Goal: Information Seeking & Learning: Learn about a topic

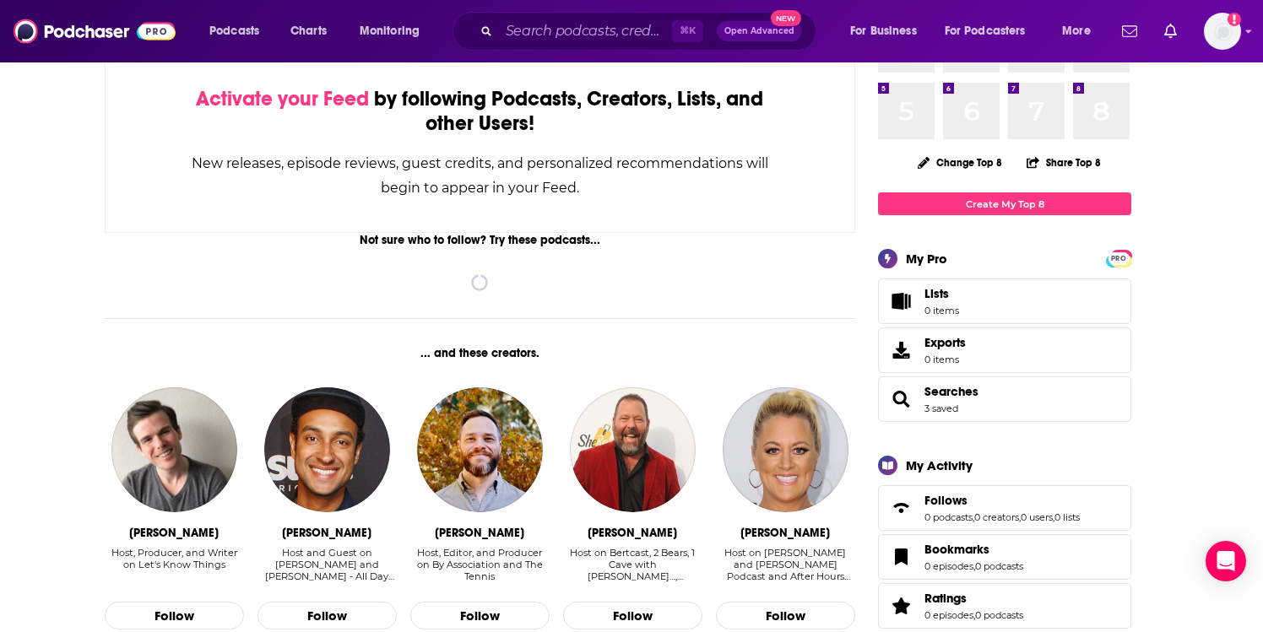
scroll to position [161, 0]
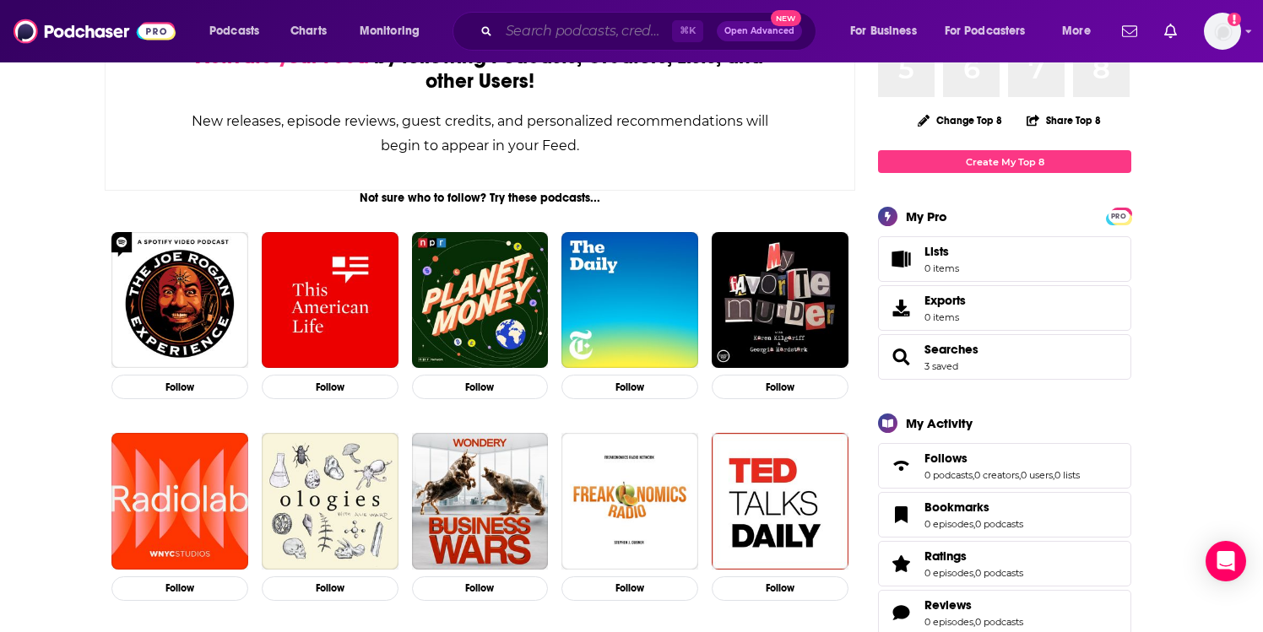
click at [588, 29] on input "Search podcasts, credits, & more..." at bounding box center [585, 31] width 173 height 27
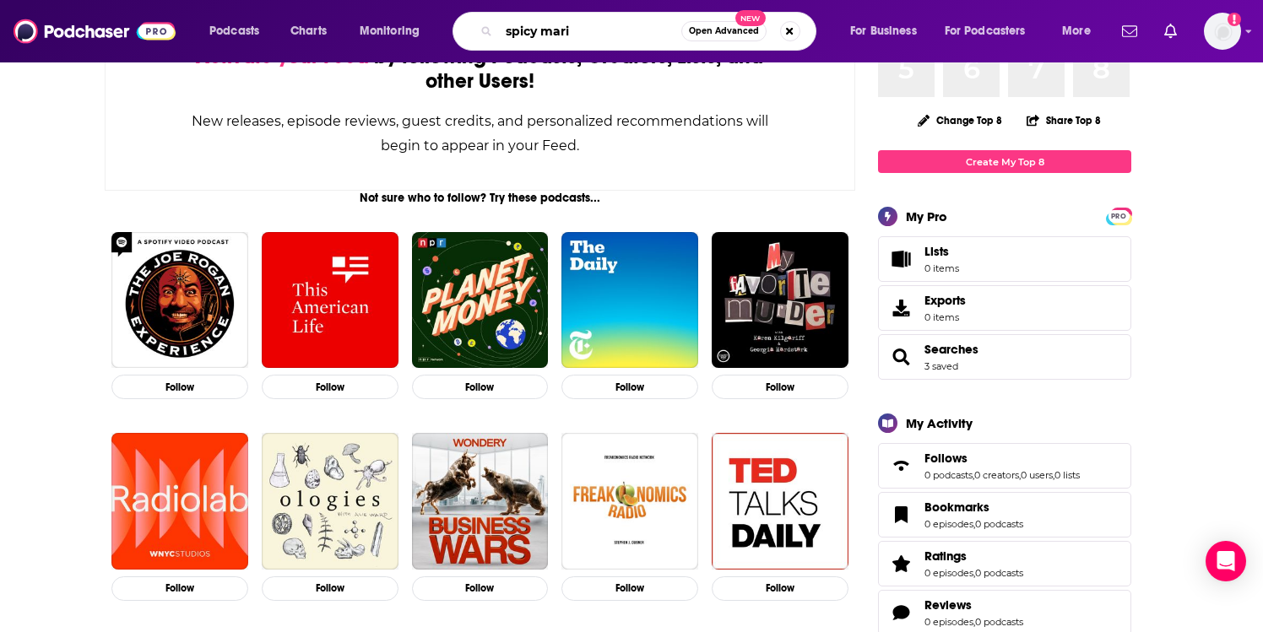
type input "spicy mari"
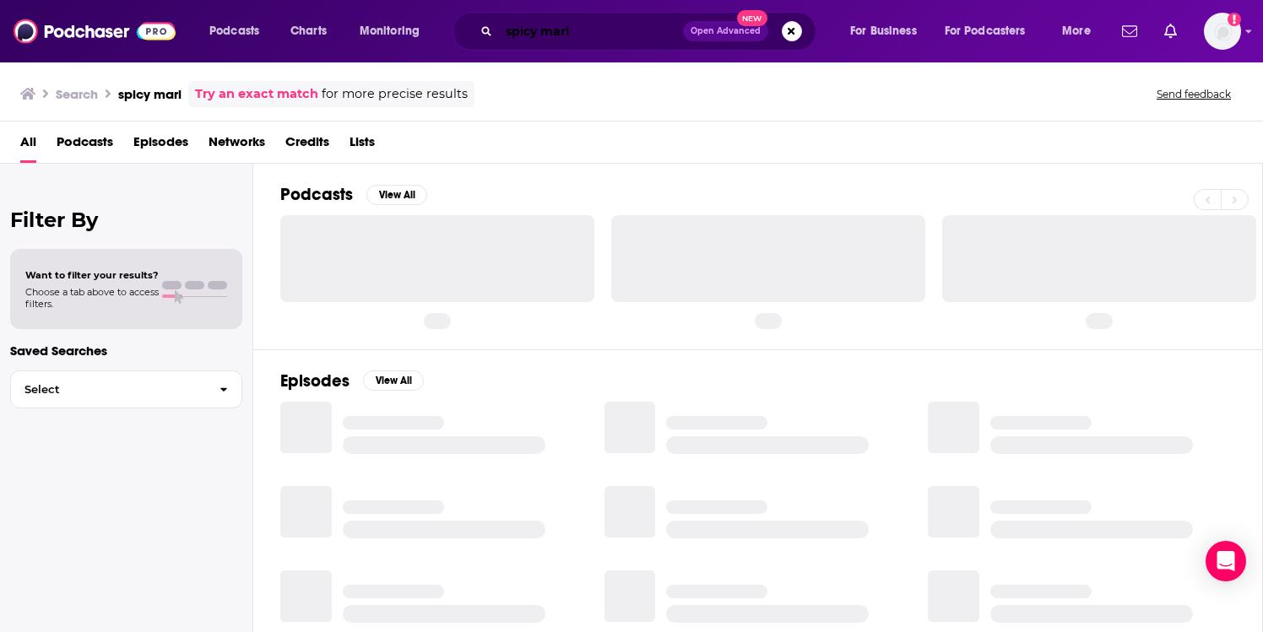
click at [615, 35] on input "spicy mari" at bounding box center [591, 31] width 184 height 27
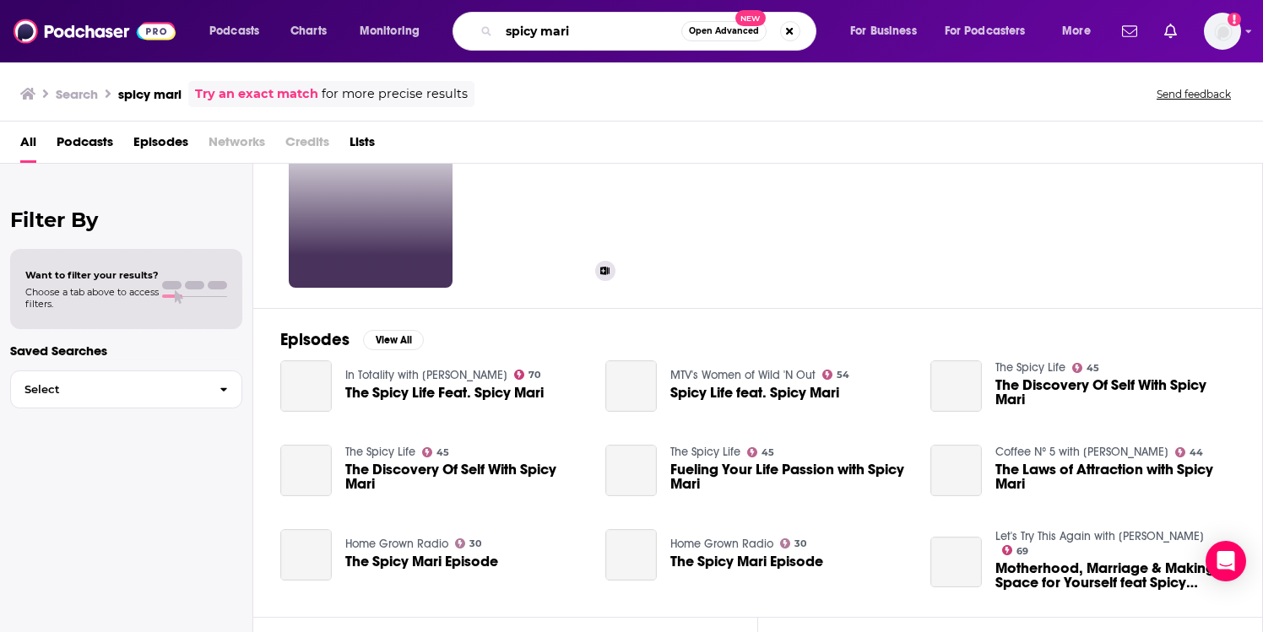
scroll to position [107, 0]
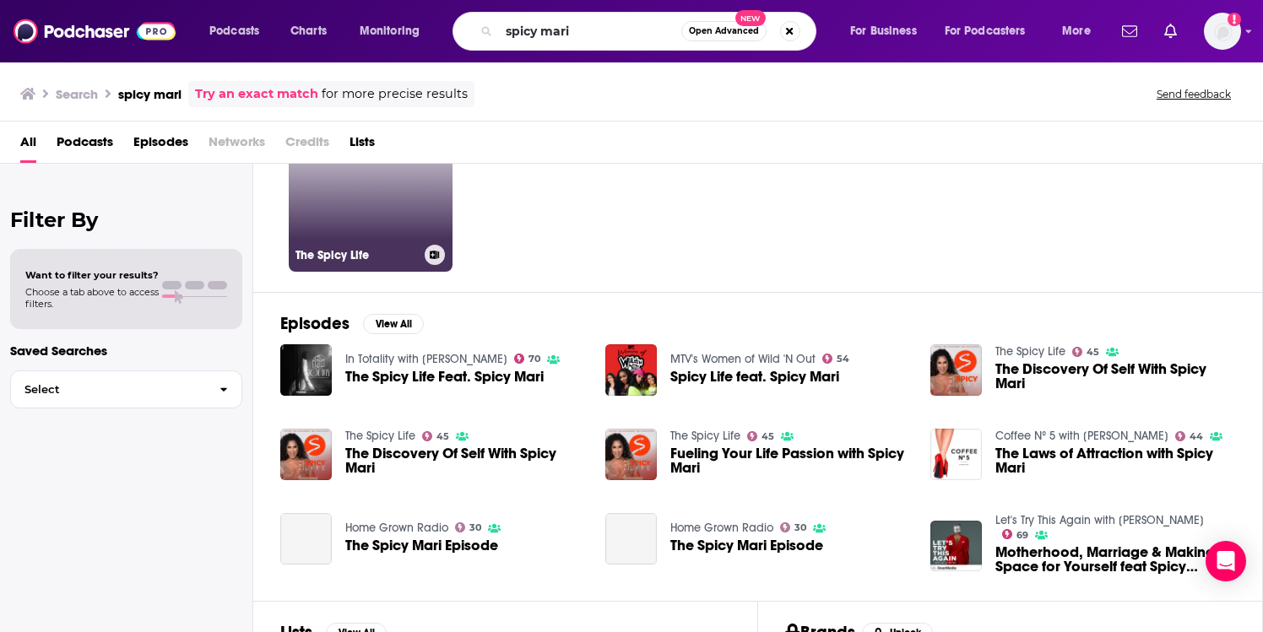
click at [376, 215] on link "45 The Spicy Life" at bounding box center [371, 190] width 164 height 164
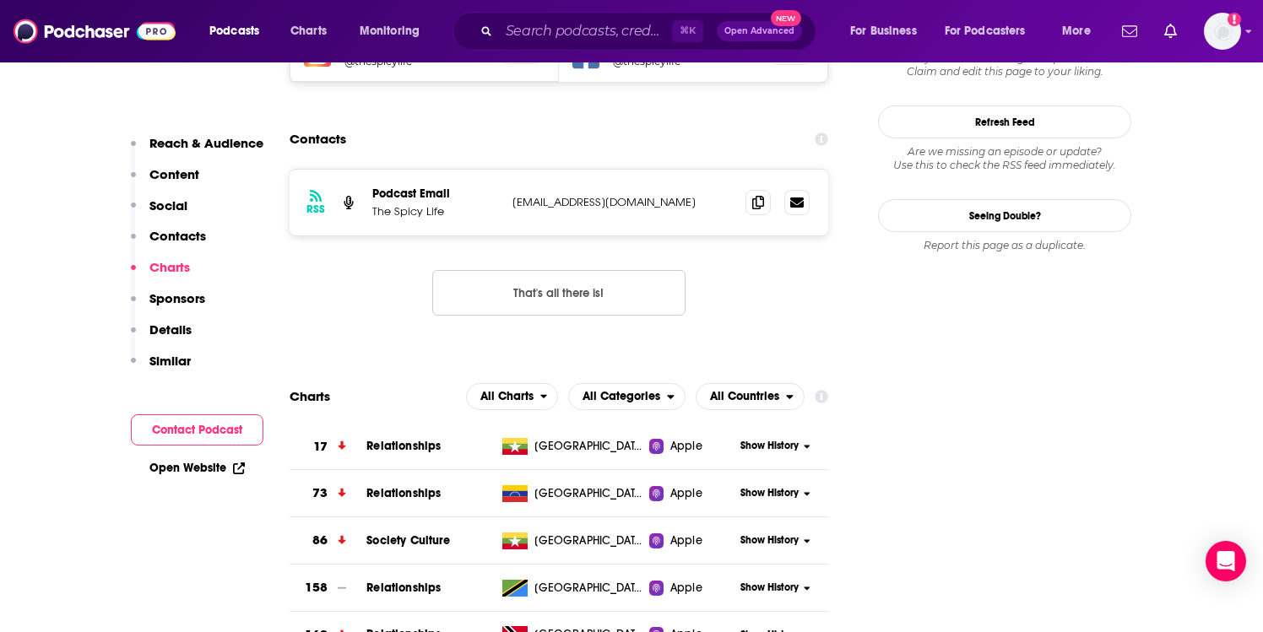
scroll to position [1628, 0]
